Goal: Task Accomplishment & Management: Manage account settings

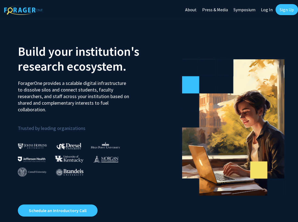
click at [268, 10] on link "Log In" at bounding box center [266, 9] width 17 height 19
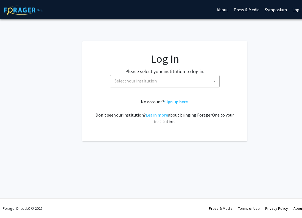
click at [118, 80] on span "Select your institution" at bounding box center [136, 80] width 42 height 5
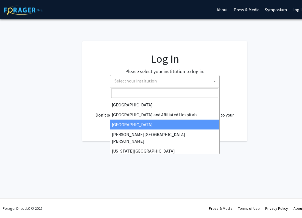
scroll to position [79, 0]
select select "2"
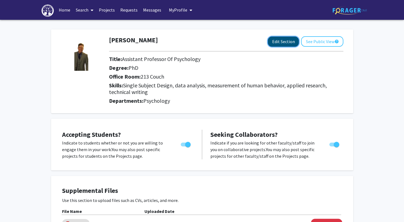
click at [281, 42] on button "Edit Section" at bounding box center [283, 42] width 31 height 10
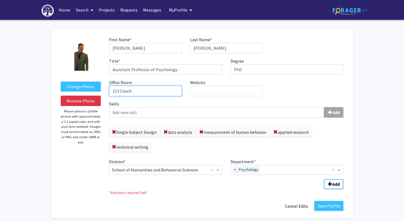
click at [133, 90] on input "213 Couch" at bounding box center [145, 91] width 73 height 10
type input "2"
type input "120-[PERSON_NAME]"
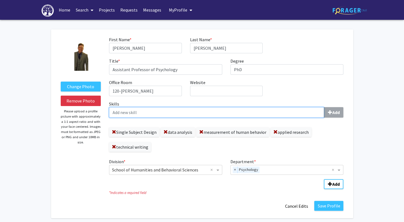
click at [203, 112] on input "Skills Add" at bounding box center [216, 112] width 215 height 10
type input "assessment"
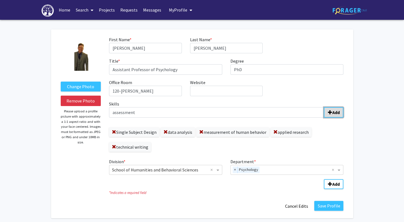
click at [302, 111] on b "Add" at bounding box center [335, 112] width 7 height 5
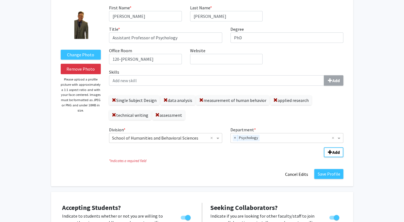
scroll to position [32, 0]
click at [92, 53] on label "Change Photo" at bounding box center [81, 54] width 40 height 10
click at [0, 0] on input "Change Photo" at bounding box center [0, 0] width 0 height 0
click at [302, 173] on button "Save Profile" at bounding box center [328, 174] width 29 height 10
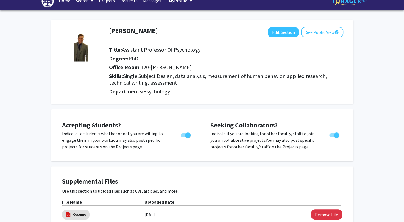
scroll to position [0, 0]
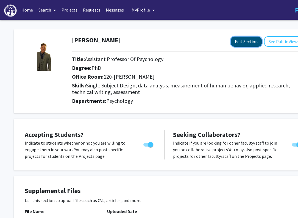
click at [246, 41] on button "Edit Section" at bounding box center [246, 42] width 31 height 10
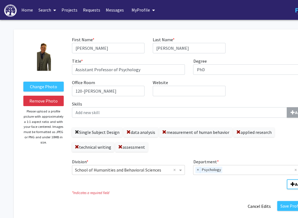
click at [78, 131] on span at bounding box center [77, 132] width 4 height 4
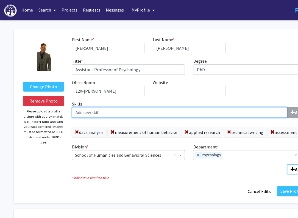
click at [141, 111] on input "Skills Add" at bounding box center [179, 112] width 215 height 10
type input "Presenting"
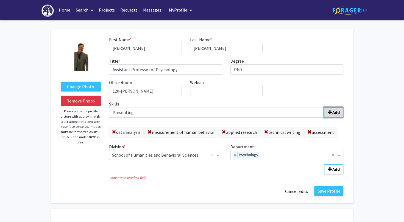
click at [302, 111] on span "submit" at bounding box center [330, 112] width 4 height 4
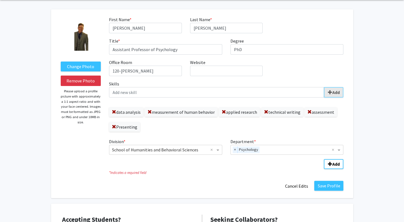
scroll to position [20, 0]
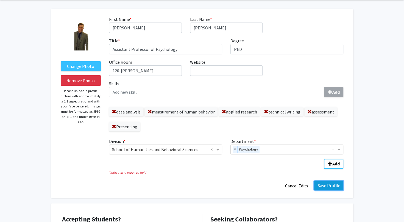
click at [302, 183] on button "Save Profile" at bounding box center [328, 186] width 29 height 10
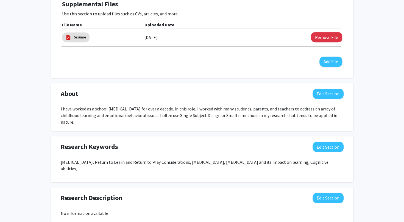
scroll to position [187, 0]
click at [302, 142] on button "Edit Section" at bounding box center [328, 147] width 31 height 10
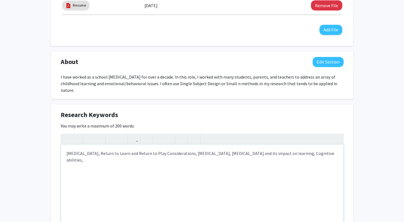
scroll to position [220, 0]
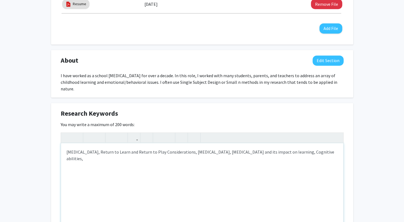
click at [269, 149] on p "[MEDICAL_DATA], Return to Learn and Return to Play Considerations, [MEDICAL_DAT…" at bounding box center [203, 155] width 272 height 13
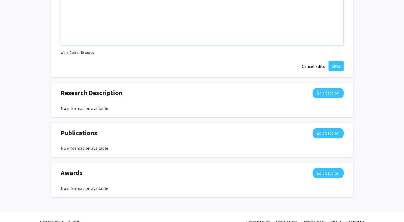
scroll to position [402, 0]
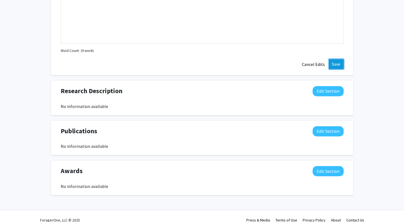
click at [302, 59] on button "Save" at bounding box center [336, 64] width 15 height 10
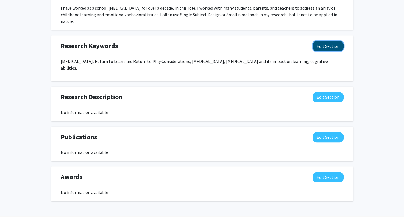
click at [302, 44] on button "Edit Section" at bounding box center [328, 46] width 31 height 10
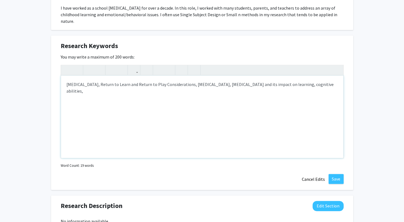
click at [87, 81] on p "[MEDICAL_DATA], Return to Learn and Return to Play Considerations, [MEDICAL_DAT…" at bounding box center [203, 87] width 272 height 13
drag, startPoint x: 215, startPoint y: 78, endPoint x: 124, endPoint y: 80, distance: 91.8
click at [124, 81] on p "[MEDICAL_DATA]. Sport Psychology. Return to Learn and Return to Play Considerat…" at bounding box center [203, 87] width 272 height 13
type textarea "<p>[MEDICAL_DATA]. Sport Psychology. [MEDICAL_DATA].&nbsp; [MEDICAL_DATA] and i…"
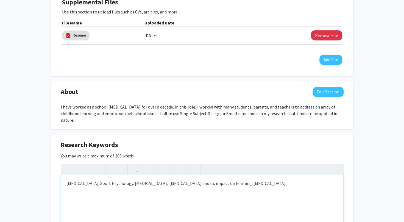
scroll to position [188, 0]
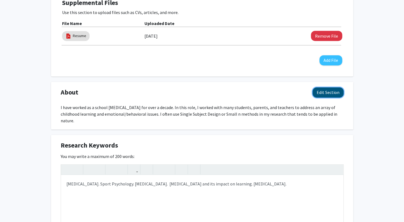
click at [302, 91] on button "Edit Section" at bounding box center [328, 92] width 31 height 10
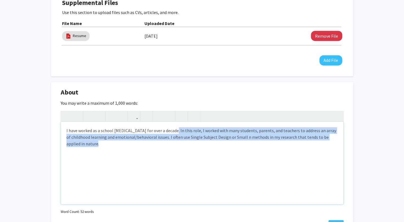
drag, startPoint x: 83, startPoint y: 147, endPoint x: 171, endPoint y: 130, distance: 90.0
click at [171, 130] on div "I have worked as a school [MEDICAL_DATA] for over a decade. In this role, I wor…" at bounding box center [202, 163] width 283 height 82
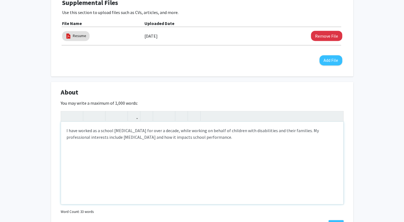
click at [235, 130] on div "I have worked as a school [MEDICAL_DATA] for over a decade, while working on be…" at bounding box center [202, 163] width 283 height 82
click at [217, 151] on div "I have worked as a school [MEDICAL_DATA] for over a decade, while working on be…" at bounding box center [202, 163] width 283 height 82
click at [182, 132] on div "I have worked as a school [MEDICAL_DATA] for over a decade, while working on be…" at bounding box center [202, 163] width 283 height 82
click at [302, 130] on div "I have worked as a school [MEDICAL_DATA] for over a decade, working on behalf o…" at bounding box center [202, 163] width 283 height 82
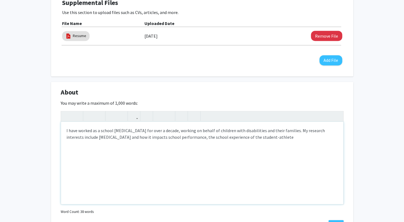
click at [265, 134] on div "I have worked as a school [MEDICAL_DATA] for over a decade, working on behalf o…" at bounding box center [202, 163] width 283 height 82
type textarea "I have worked as a school [MEDICAL_DATA] for over a decade, working on behalf o…"
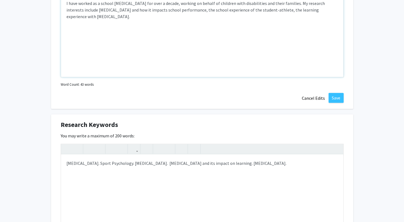
scroll to position [314, 0]
click at [302, 99] on button "Save" at bounding box center [336, 99] width 15 height 10
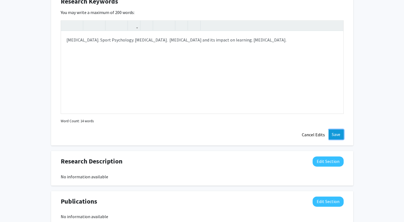
click at [302, 129] on button "Save" at bounding box center [336, 134] width 15 height 10
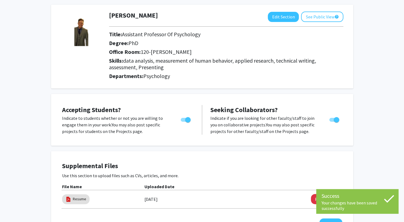
scroll to position [0, 0]
